Goal: Transaction & Acquisition: Purchase product/service

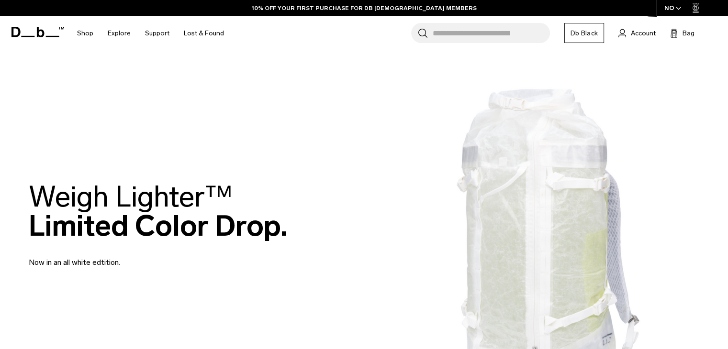
drag, startPoint x: 0, startPoint y: 0, endPoint x: 168, endPoint y: 241, distance: 293.8
click at [168, 241] on h2 "Weigh Lighter™  Limited Color Drop." at bounding box center [158, 211] width 259 height 58
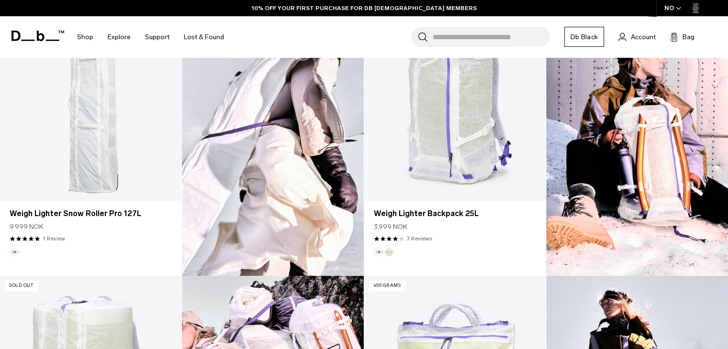
scroll to position [609, 0]
click at [679, 7] on icon "button" at bounding box center [678, 8] width 5 height 3
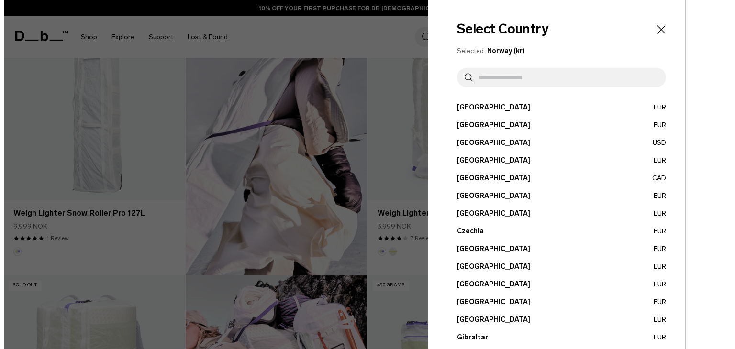
scroll to position [613, 0]
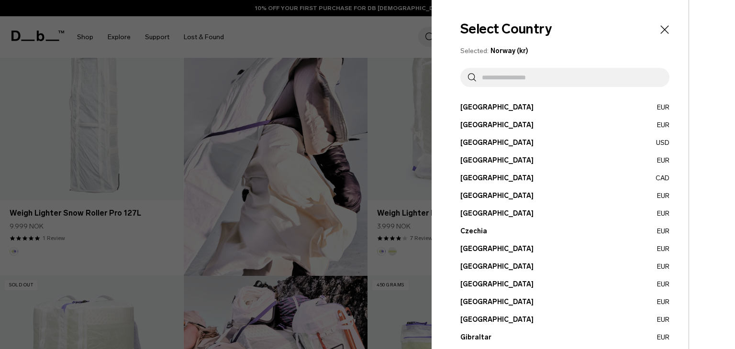
click at [591, 79] on input "text" at bounding box center [569, 77] width 186 height 19
type input "**"
